Goal: Check status: Check status

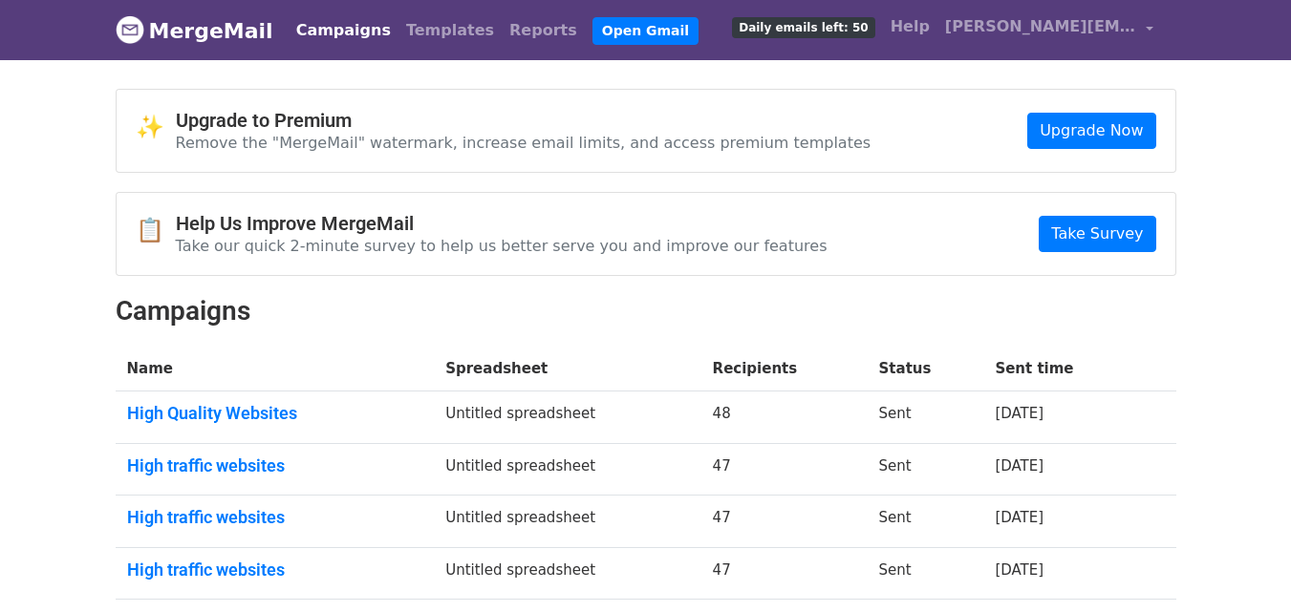
click at [325, 23] on link "Campaigns" at bounding box center [344, 30] width 110 height 38
click at [502, 36] on link "Reports" at bounding box center [543, 30] width 83 height 38
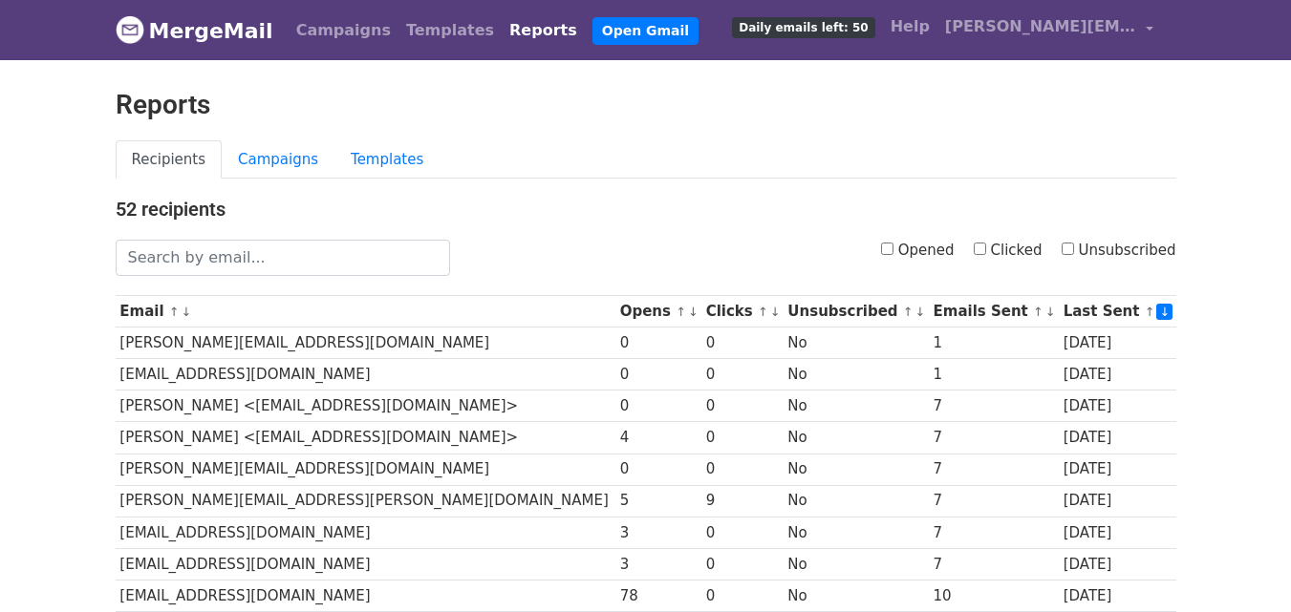
click at [986, 250] on input "Clicked" at bounding box center [980, 249] width 12 height 12
checkbox input "true"
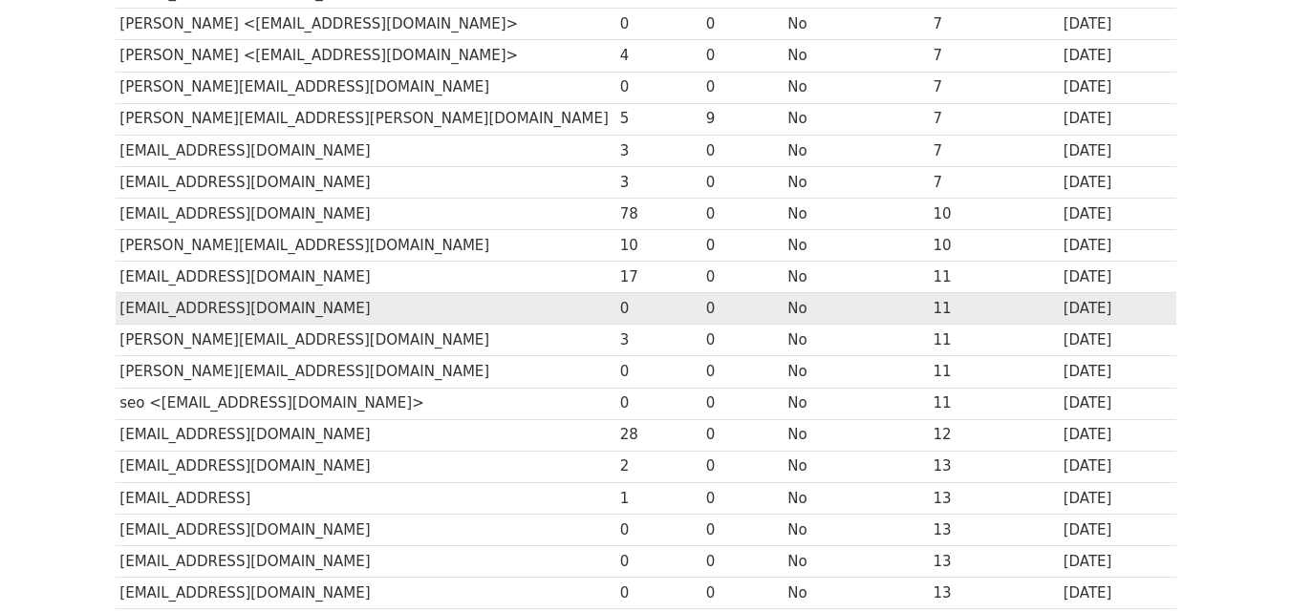
scroll to position [524, 0]
